Goal: Information Seeking & Learning: Find specific fact

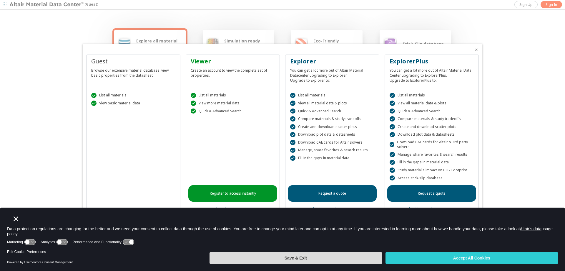
click at [250, 257] on button "Save & Exit" at bounding box center [296, 258] width 173 height 12
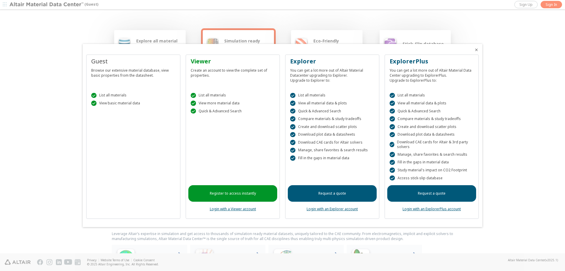
click at [65, 165] on div at bounding box center [282, 135] width 565 height 271
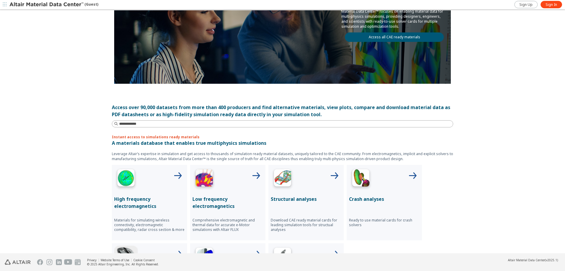
scroll to position [90, 0]
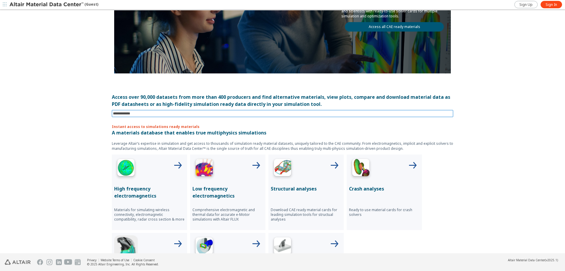
click at [157, 113] on input at bounding box center [283, 113] width 340 height 6
type input "*****"
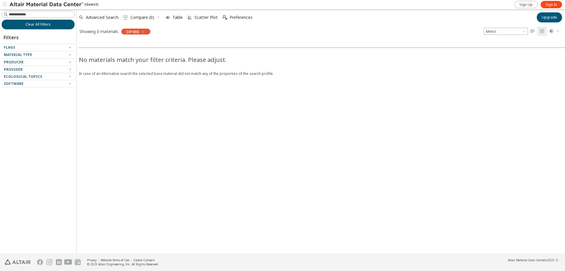
click at [143, 31] on icon "button" at bounding box center [143, 31] width 5 height 5
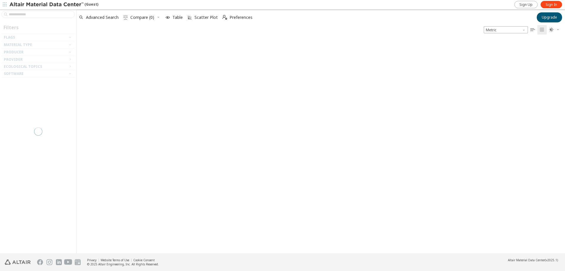
click at [40, 17] on div at bounding box center [38, 131] width 76 height 244
click at [34, 14] on div at bounding box center [38, 131] width 76 height 244
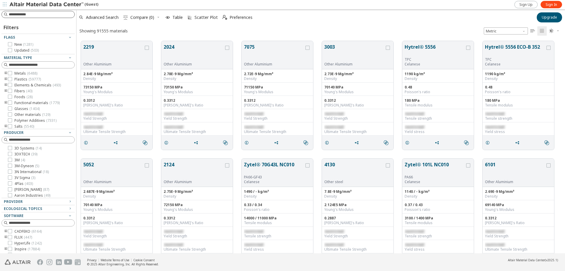
scroll to position [216, 489]
click at [34, 14] on input at bounding box center [42, 14] width 66 height 6
type input "******"
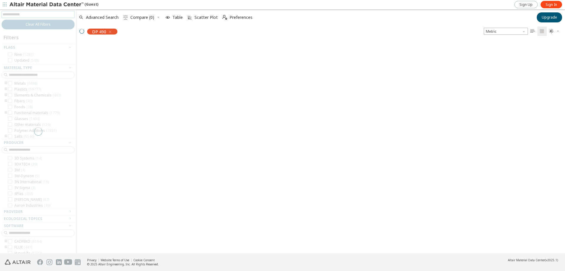
scroll to position [216, 489]
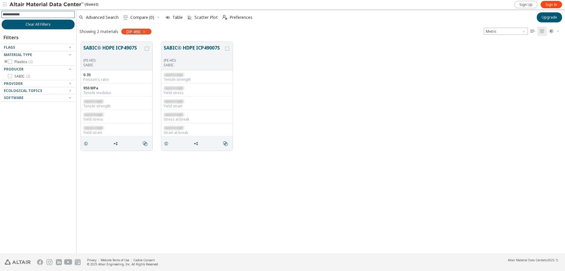
click at [62, 13] on input at bounding box center [39, 14] width 72 height 6
type input "**"
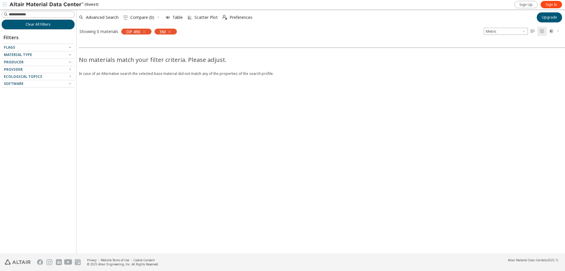
click at [143, 32] on icon "button" at bounding box center [144, 31] width 5 height 5
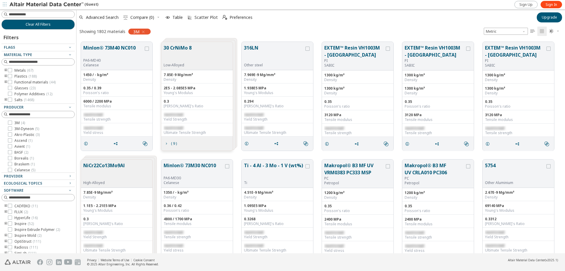
scroll to position [216, 489]
